Goal: Complete application form

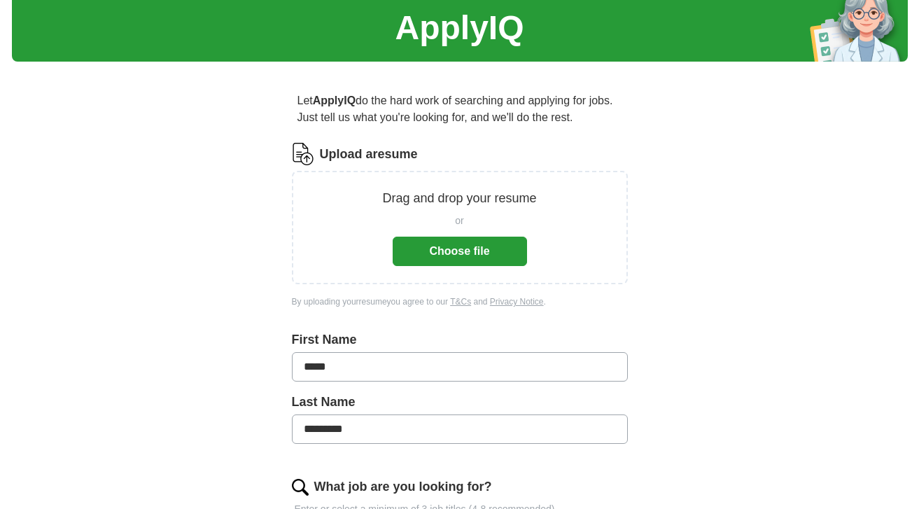
scroll to position [51, 0]
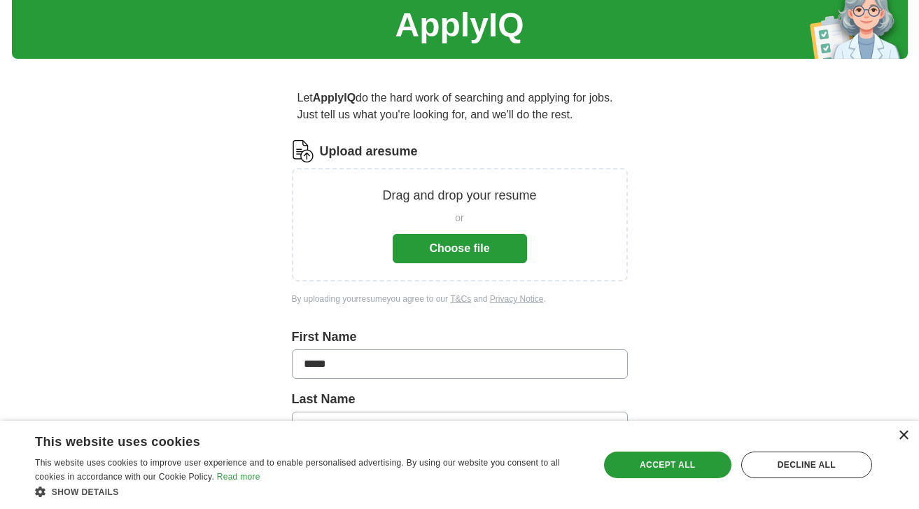
click at [905, 439] on div "×" at bounding box center [903, 435] width 10 height 10
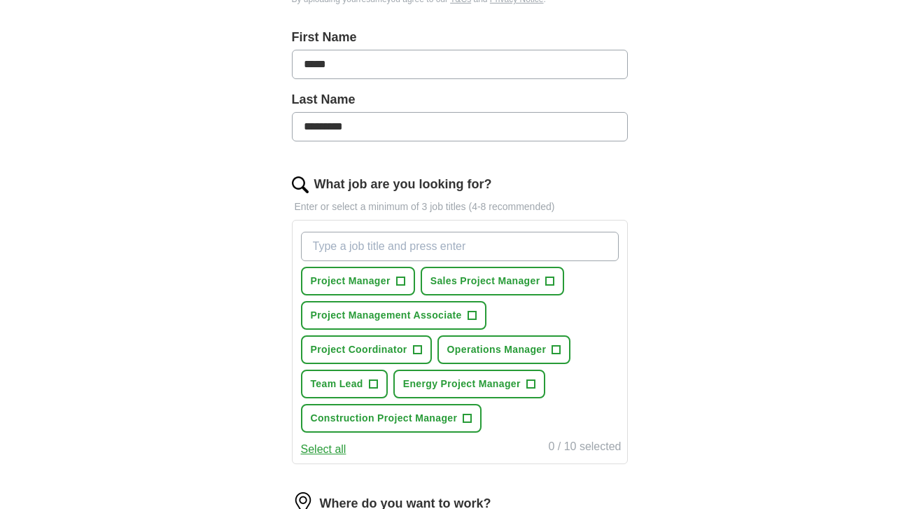
scroll to position [300, 0]
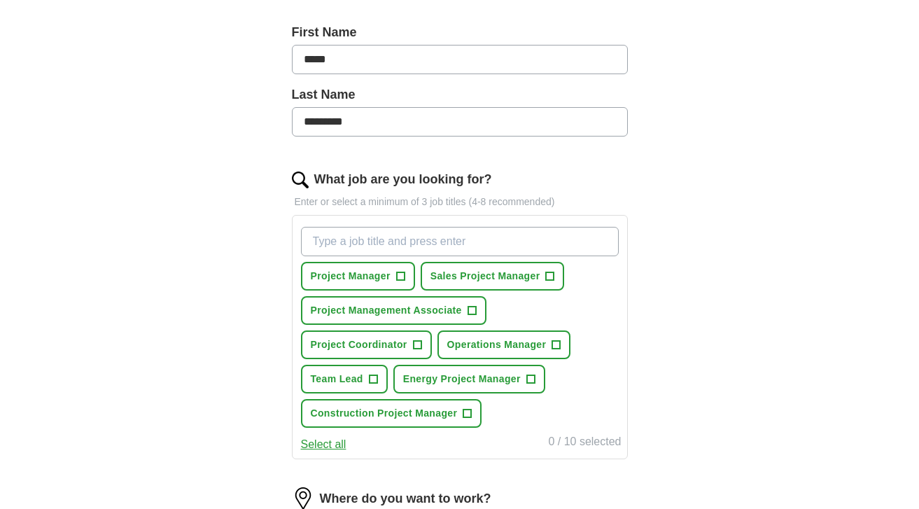
click at [397, 274] on span "+" at bounding box center [400, 275] width 9 height 9
click at [476, 313] on span "+" at bounding box center [471, 310] width 8 height 11
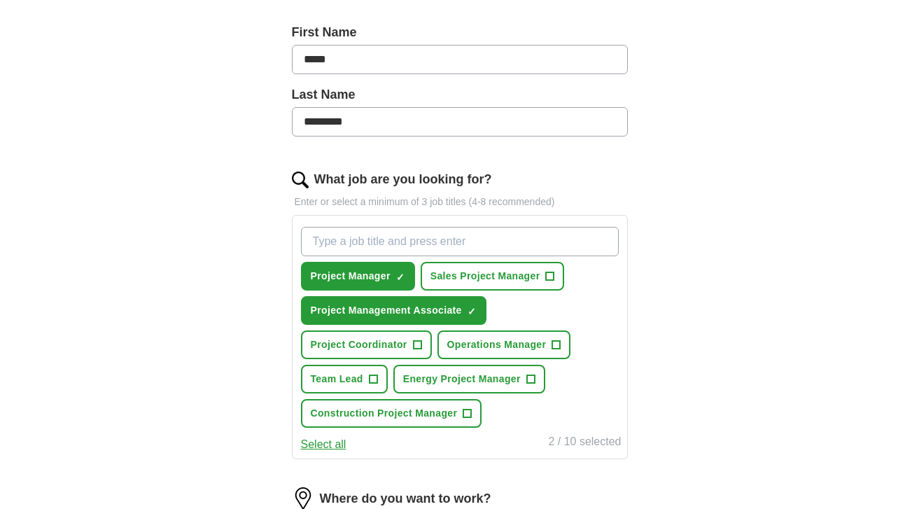
click at [469, 413] on span "+" at bounding box center [467, 413] width 8 height 11
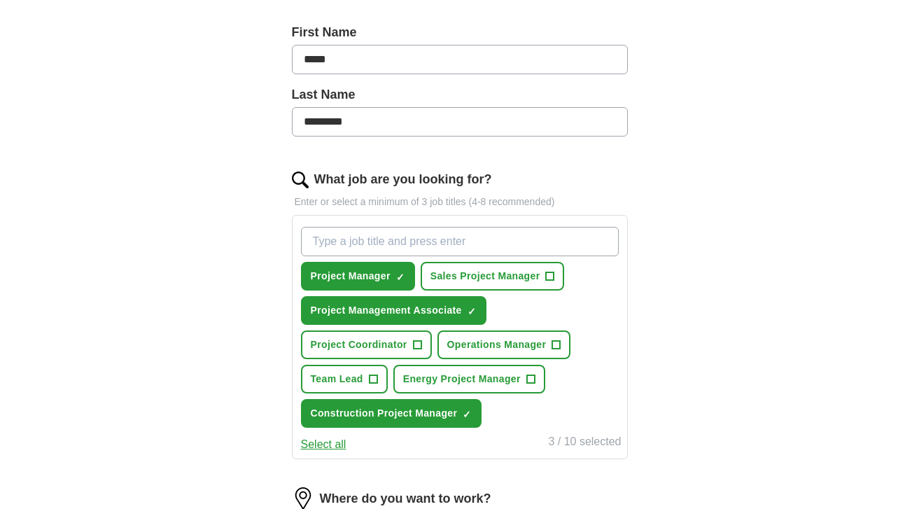
click at [417, 345] on span "+" at bounding box center [417, 344] width 8 height 11
click at [377, 374] on span "+" at bounding box center [373, 379] width 8 height 11
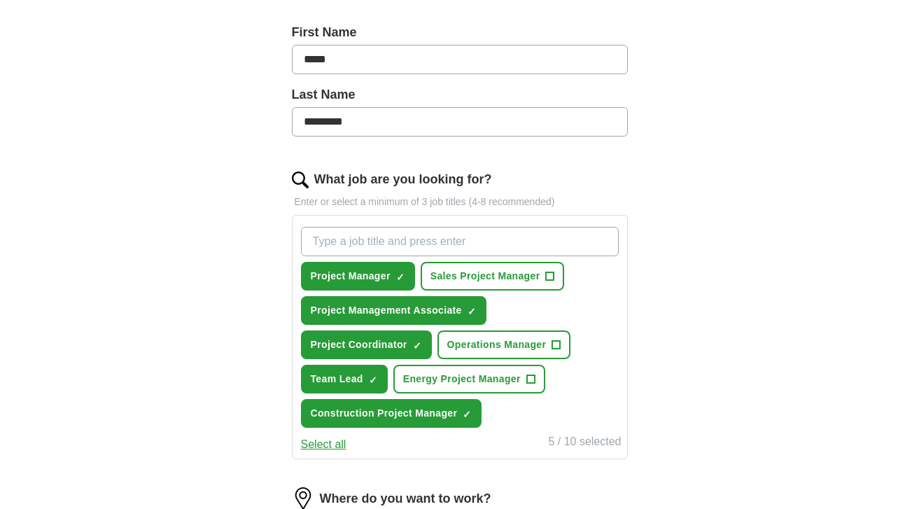
click at [546, 278] on button "Sales Project Manager +" at bounding box center [492, 276] width 144 height 29
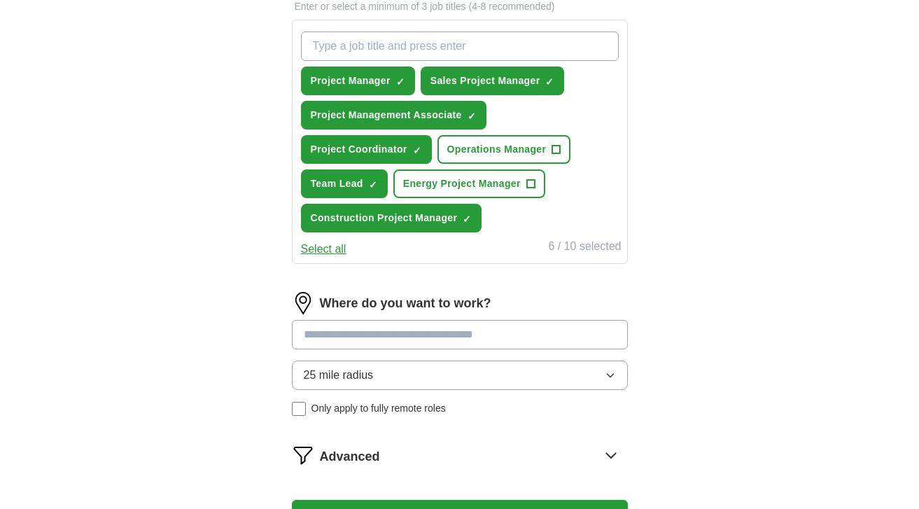
scroll to position [504, 0]
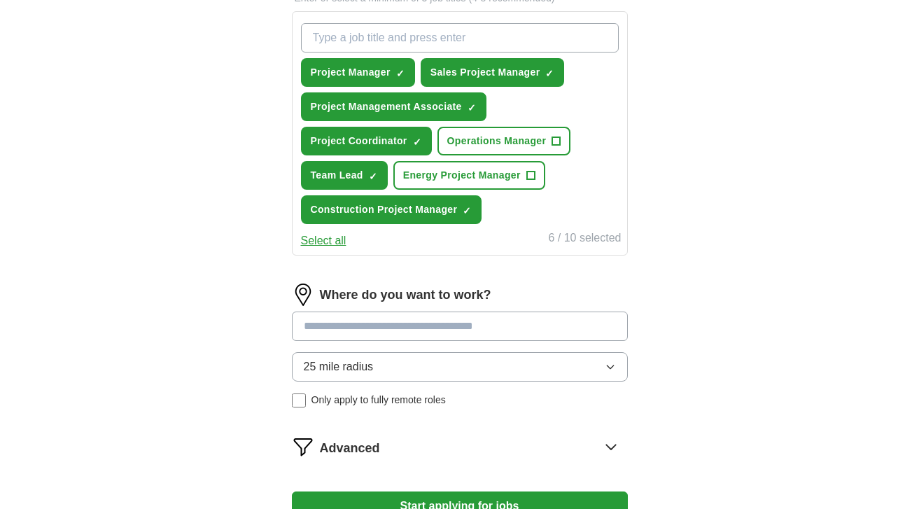
click at [494, 322] on input at bounding box center [460, 325] width 336 height 29
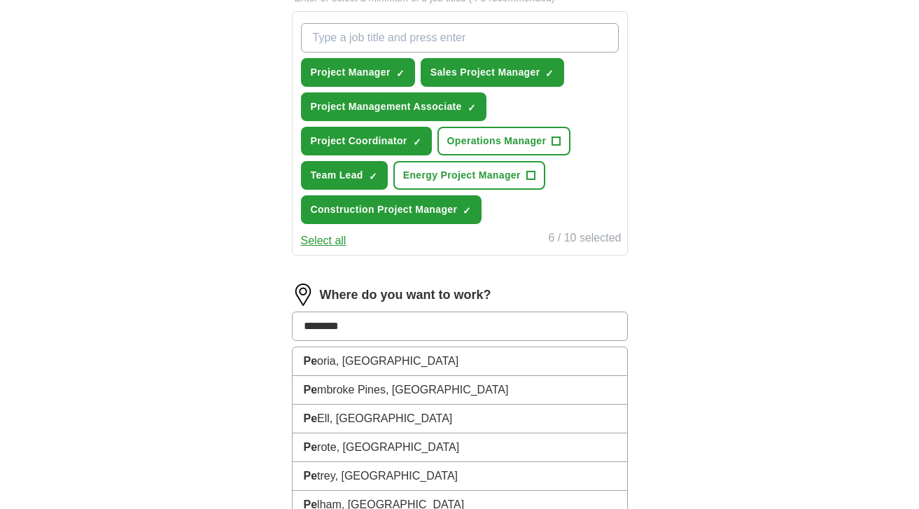
type input "*********"
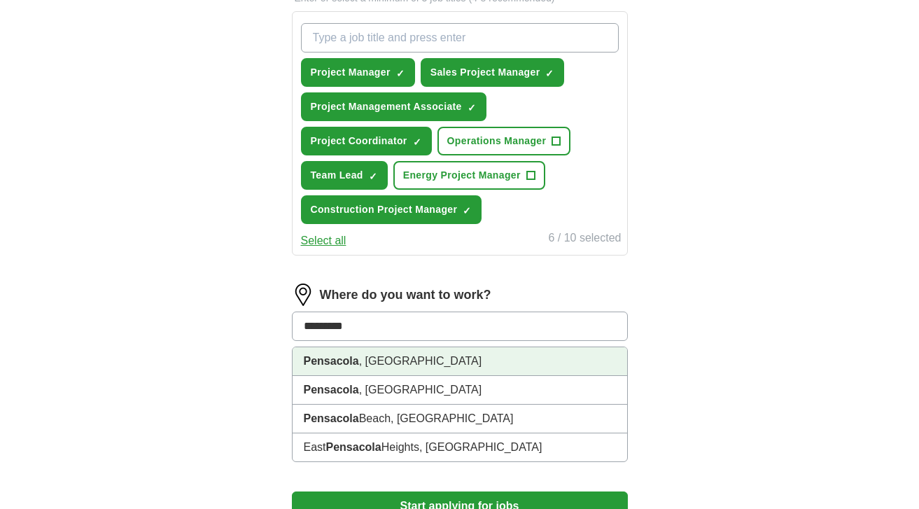
click at [495, 358] on li "Pensacola , [GEOGRAPHIC_DATA]" at bounding box center [459, 361] width 334 height 29
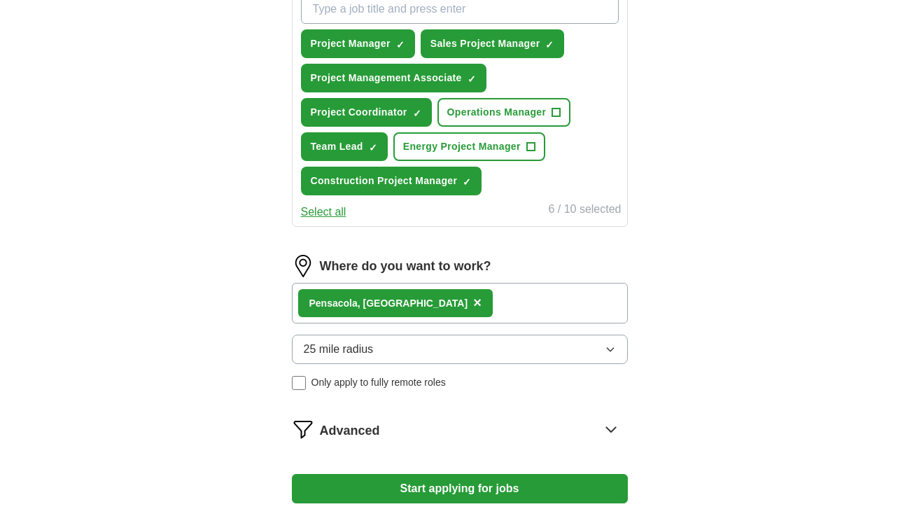
scroll to position [530, 0]
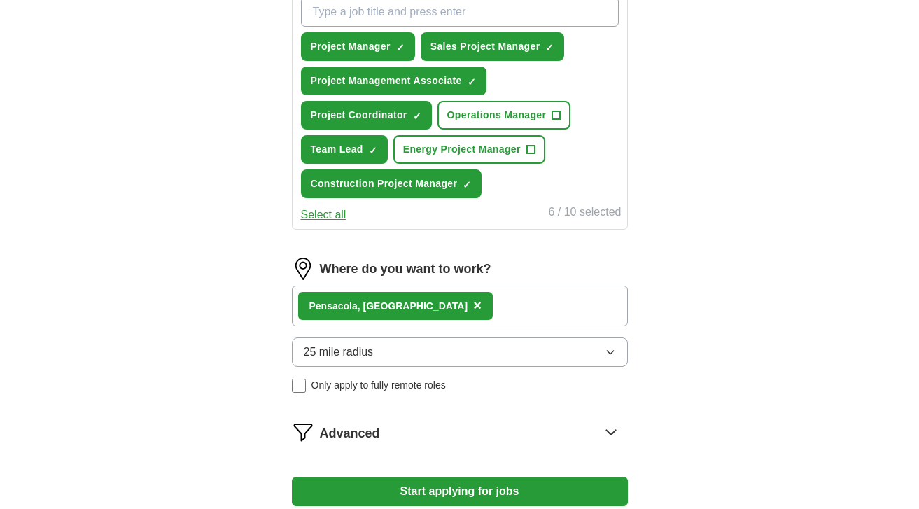
click at [553, 119] on span "+" at bounding box center [556, 115] width 8 height 11
click at [491, 489] on button "Start applying for jobs" at bounding box center [460, 490] width 336 height 29
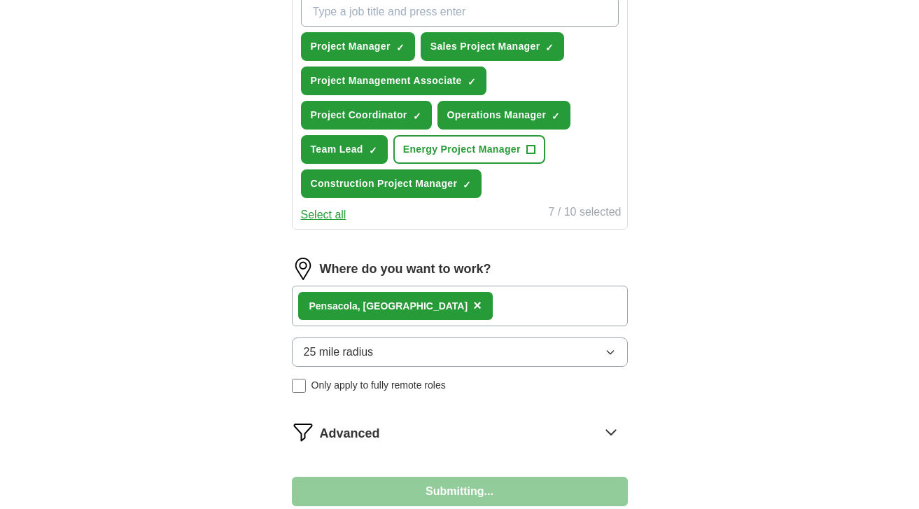
select select "**"
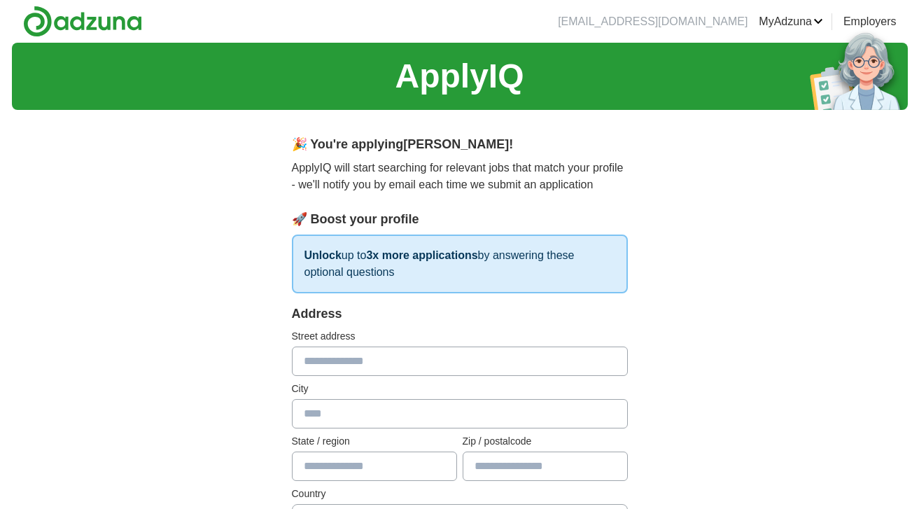
scroll to position [104, 0]
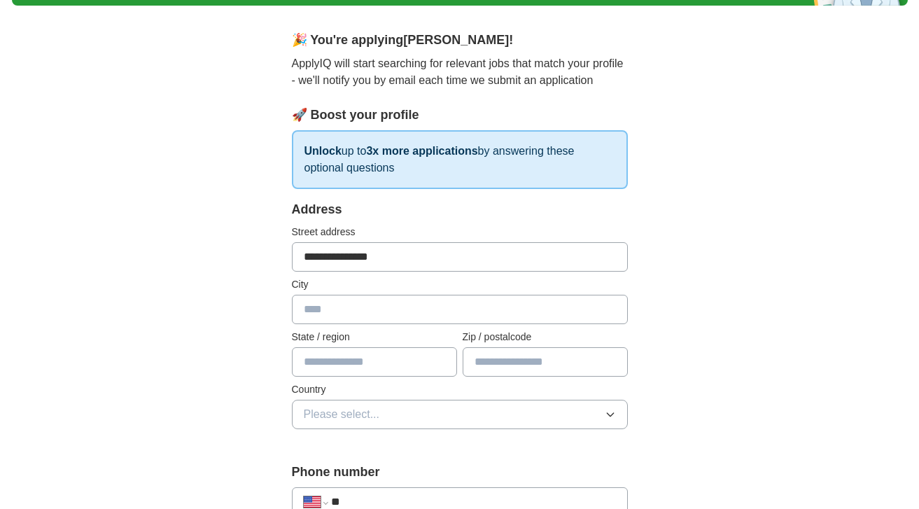
type input "**********"
type input "*****"
type input "*********"
type input "**"
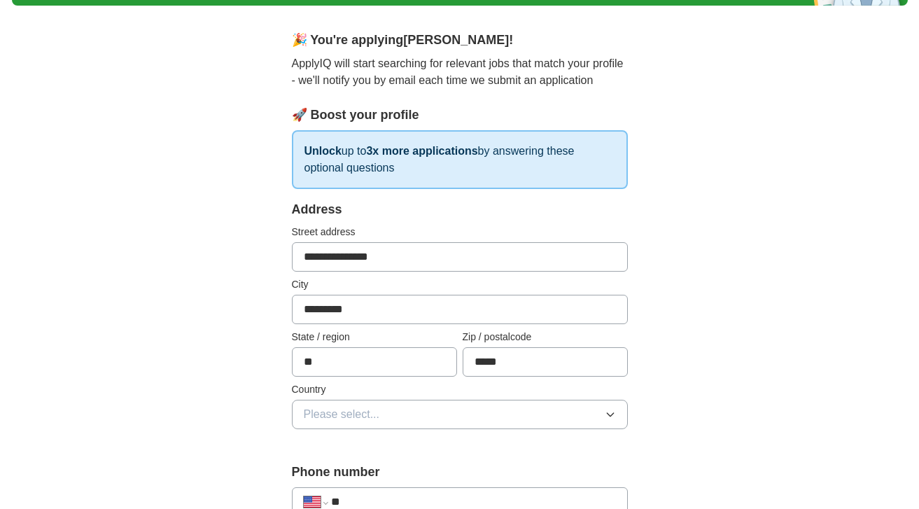
click at [341, 411] on span "Please select..." at bounding box center [342, 414] width 76 height 17
click at [354, 471] on span "[GEOGRAPHIC_DATA]" at bounding box center [362, 475] width 117 height 17
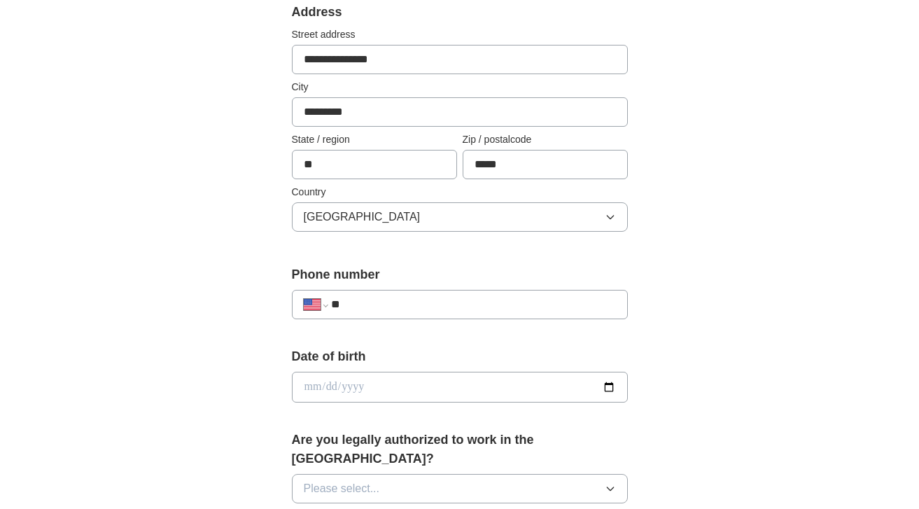
scroll to position [303, 0]
type input "**********"
click at [406, 391] on input "date" at bounding box center [460, 385] width 336 height 31
click at [328, 384] on input "date" at bounding box center [460, 385] width 336 height 31
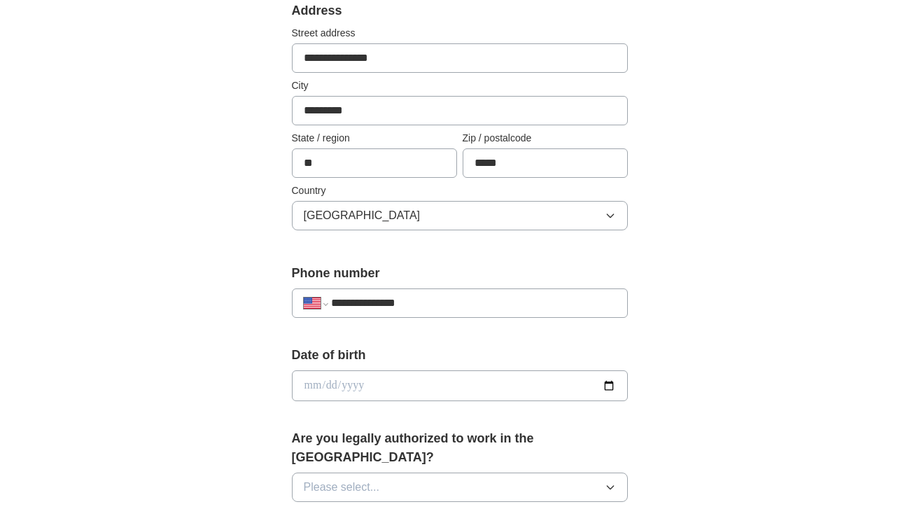
click at [346, 382] on input "date" at bounding box center [460, 385] width 336 height 31
type input "**********"
click at [258, 432] on div "**********" at bounding box center [460, 416] width 448 height 1196
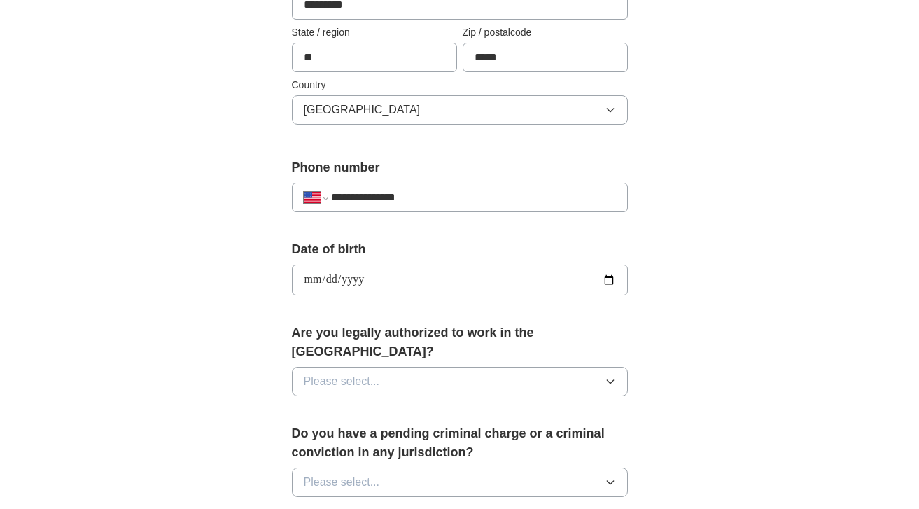
scroll to position [413, 0]
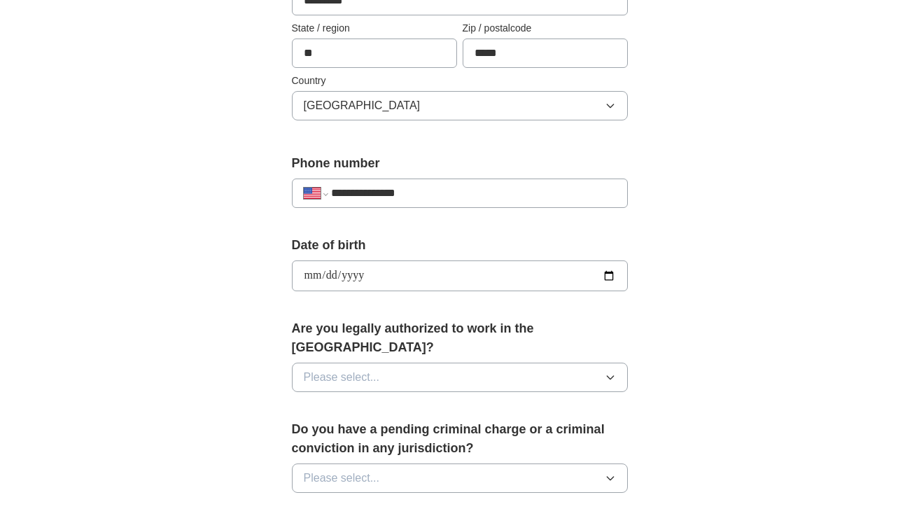
click at [384, 362] on button "Please select..." at bounding box center [460, 376] width 336 height 29
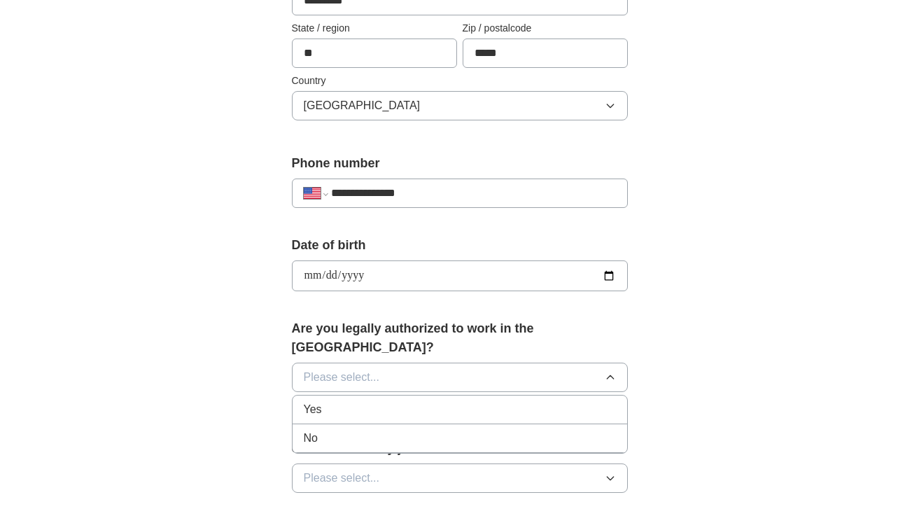
click at [381, 401] on div "Yes" at bounding box center [460, 409] width 312 height 17
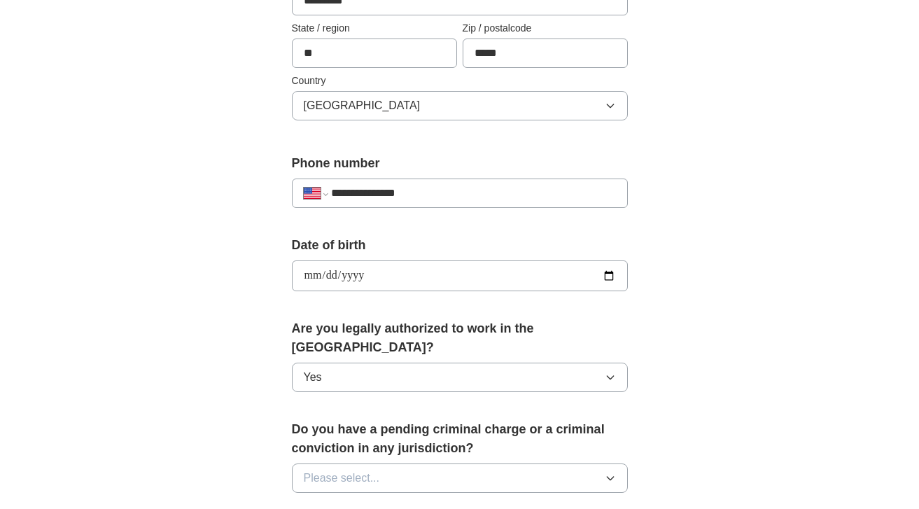
scroll to position [547, 0]
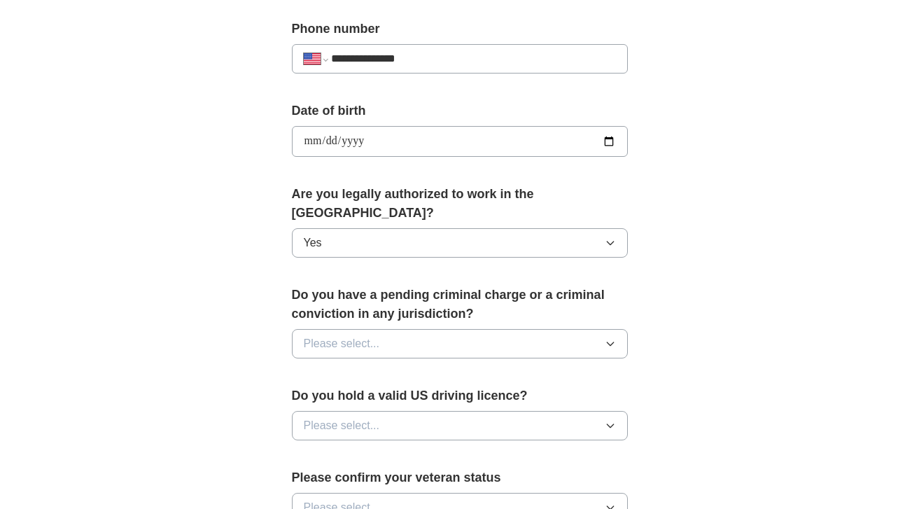
click at [413, 329] on button "Please select..." at bounding box center [460, 343] width 336 height 29
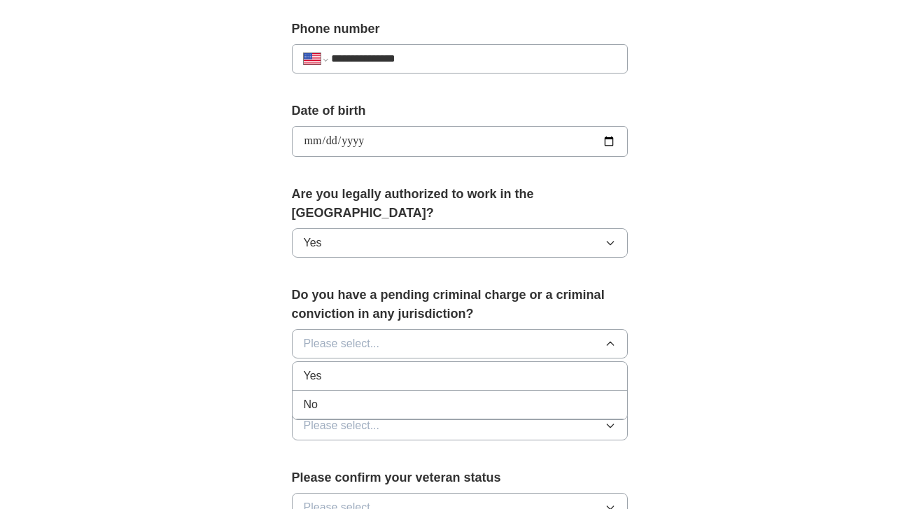
click at [406, 396] on div "No" at bounding box center [460, 404] width 312 height 17
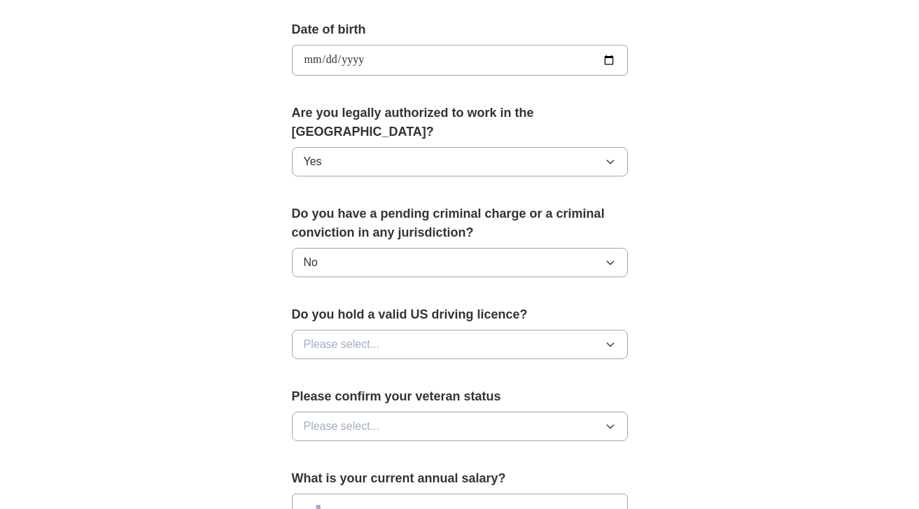
scroll to position [630, 0]
click at [417, 329] on button "Please select..." at bounding box center [460, 342] width 336 height 29
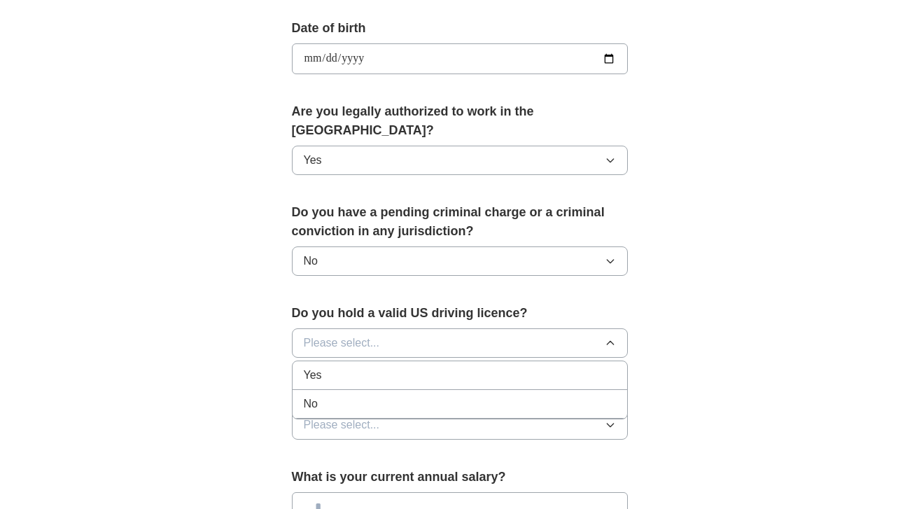
click at [416, 367] on div "Yes" at bounding box center [460, 375] width 312 height 17
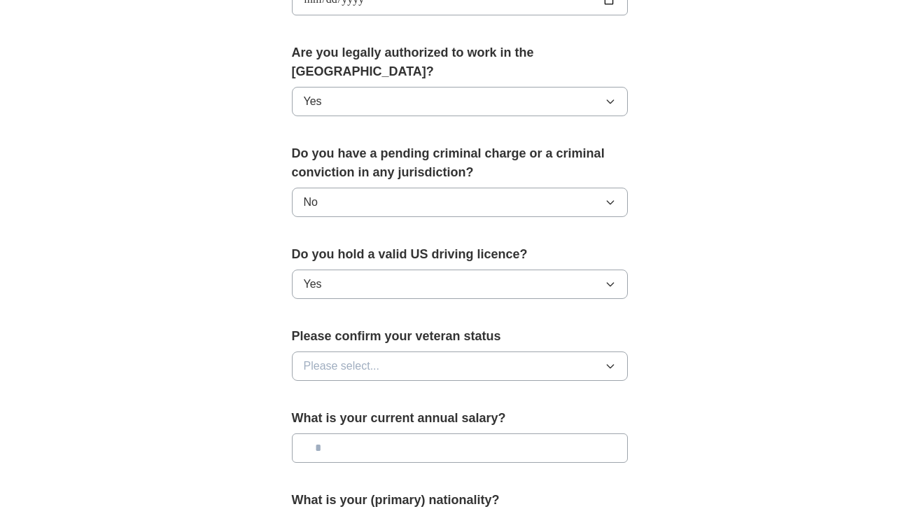
scroll to position [690, 0]
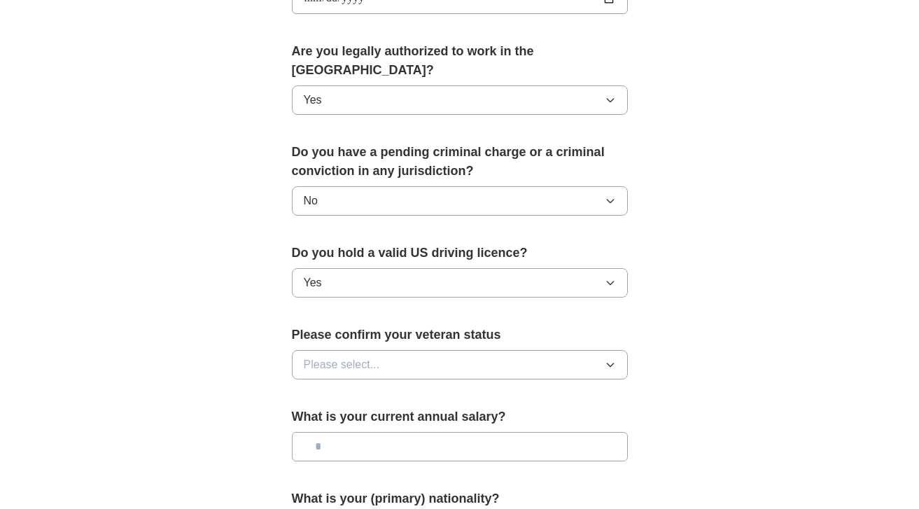
click at [436, 350] on button "Please select..." at bounding box center [460, 364] width 336 height 29
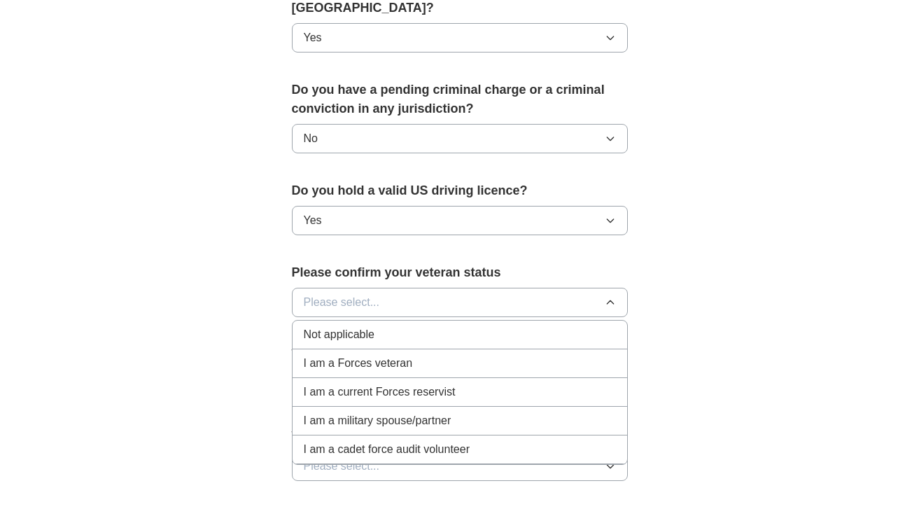
scroll to position [754, 0]
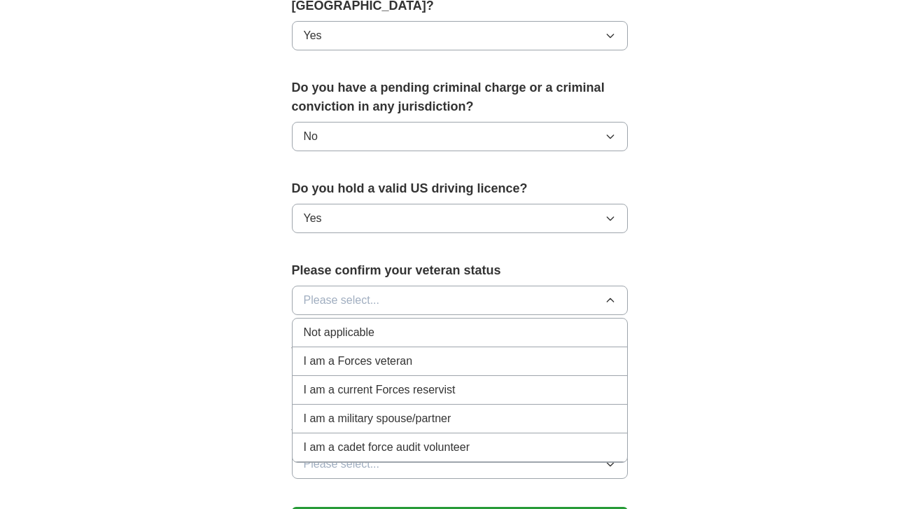
click at [425, 324] on div "Not applicable" at bounding box center [460, 332] width 312 height 17
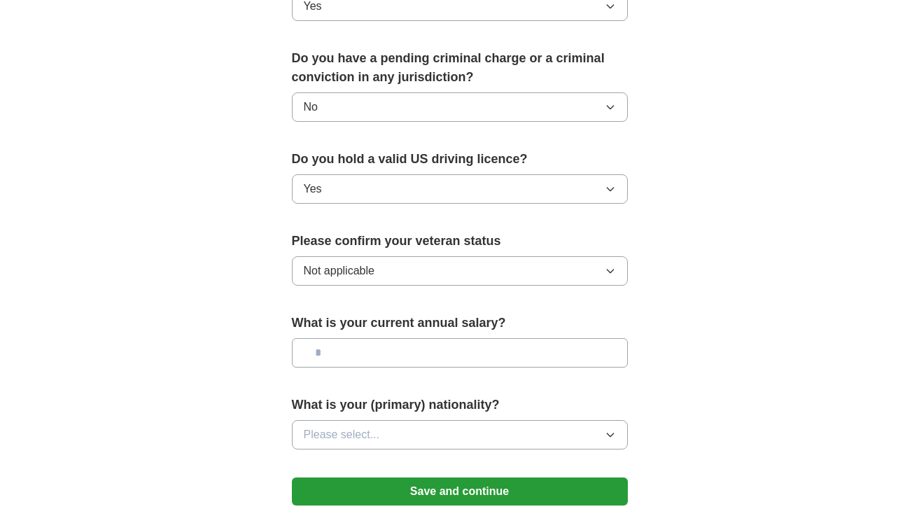
scroll to position [790, 0]
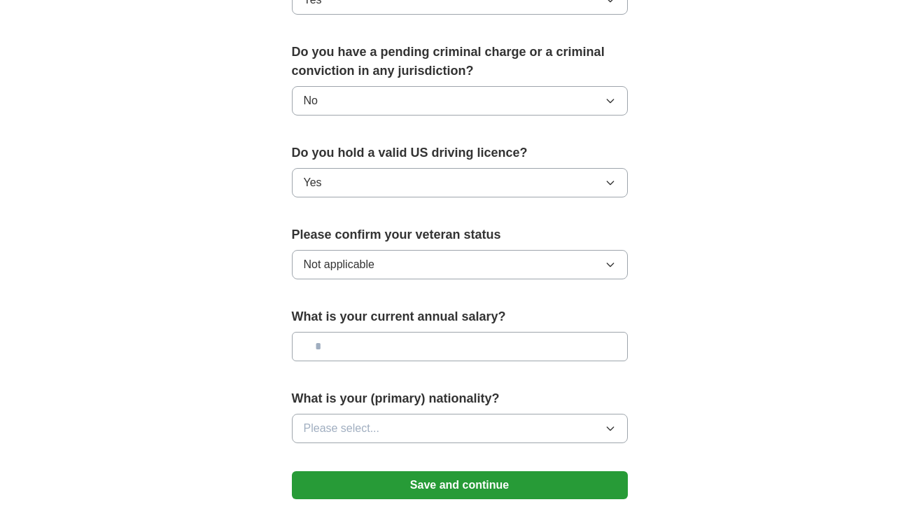
click at [465, 332] on input "text" at bounding box center [460, 346] width 336 height 29
type input "*******"
click at [544, 413] on button "Please select..." at bounding box center [460, 427] width 336 height 29
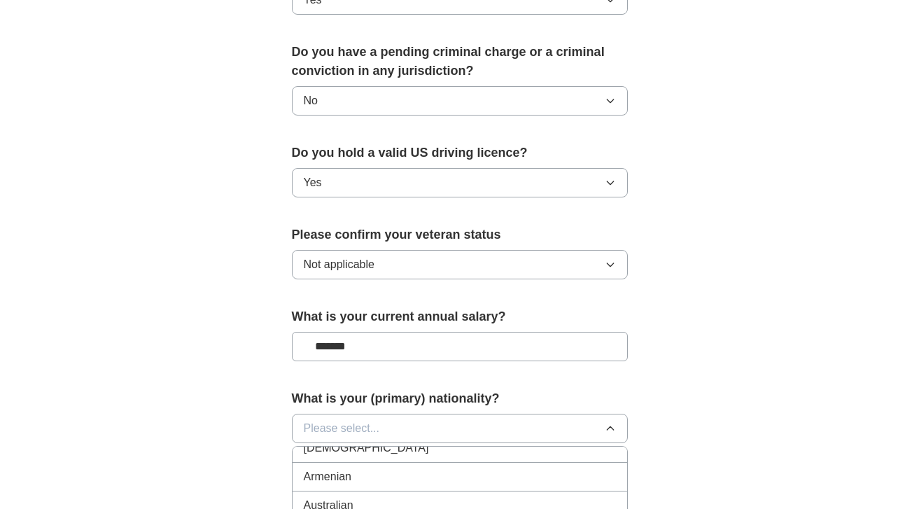
scroll to position [241, 0]
click at [507, 469] on div "Armenian" at bounding box center [460, 477] width 312 height 17
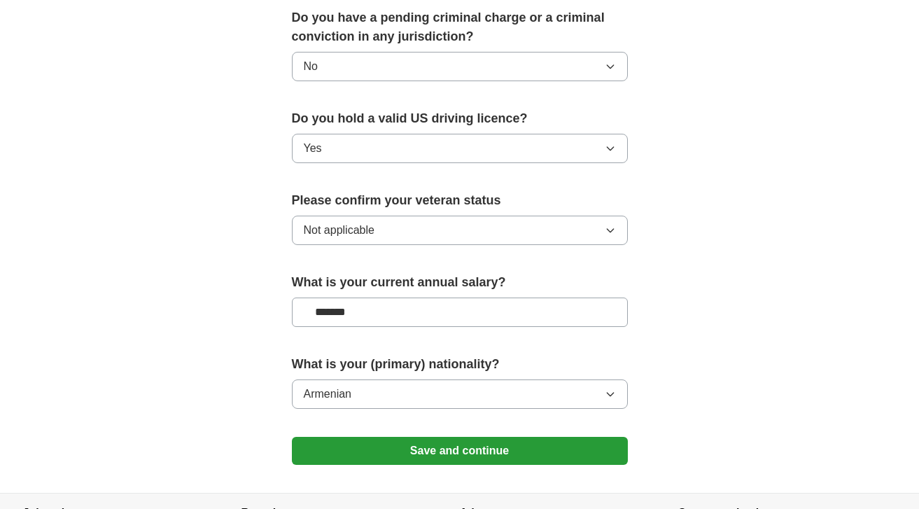
scroll to position [830, 0]
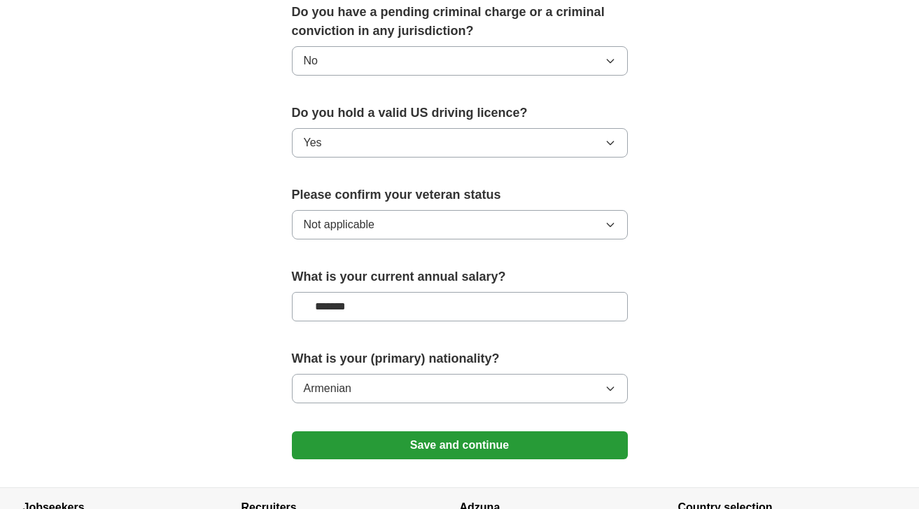
click at [475, 374] on button "Armenian" at bounding box center [460, 388] width 336 height 29
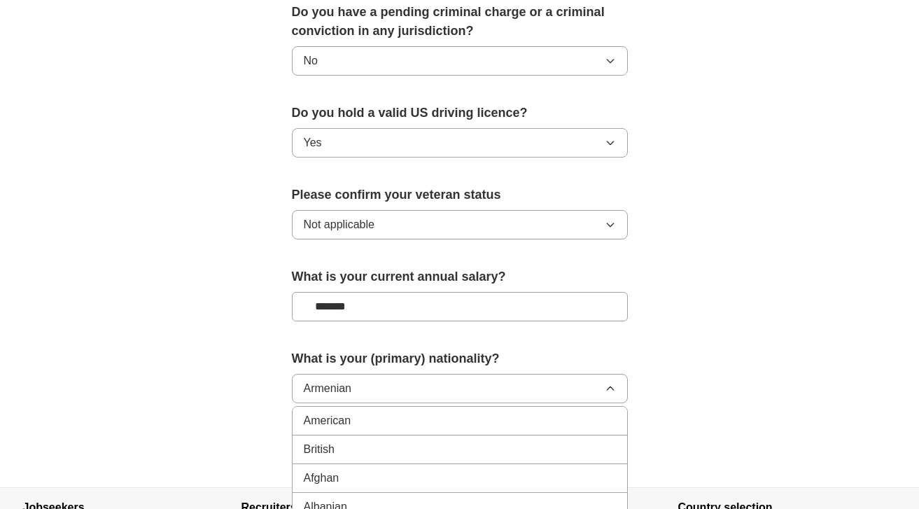
scroll to position [0, 0]
click at [456, 412] on div "American" at bounding box center [460, 420] width 312 height 17
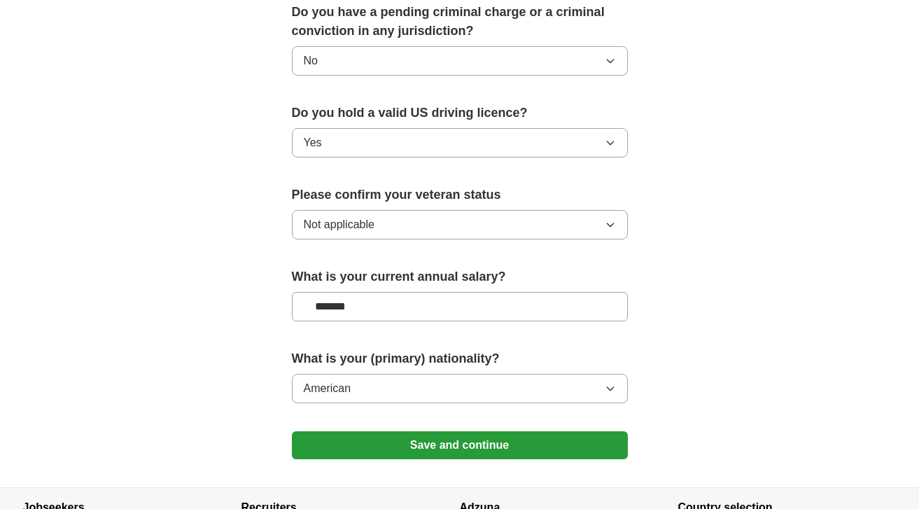
click at [491, 431] on button "Save and continue" at bounding box center [460, 445] width 336 height 28
